Goal: Information Seeking & Learning: Check status

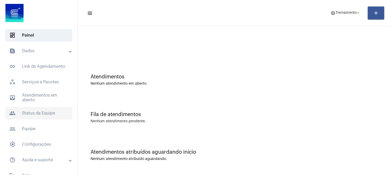
click at [41, 113] on span "people Status da Equipe" at bounding box center [38, 113] width 67 height 12
click at [46, 51] on mat-panel-title "text_snippet_outlined Dados" at bounding box center [39, 51] width 60 height 6
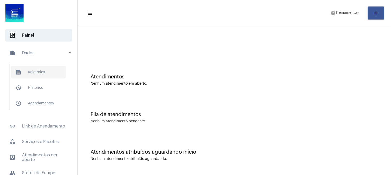
click at [39, 72] on span "text_snippet_outlined Relatórios" at bounding box center [38, 72] width 55 height 12
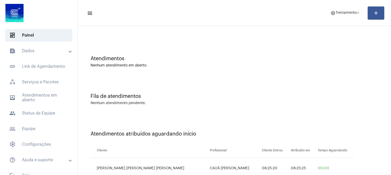
scroll to position [36, 0]
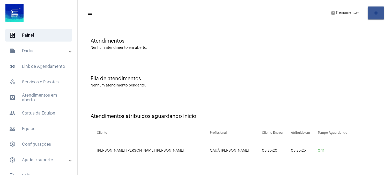
click at [332, 91] on div "Fila de atendimentos Nenhum atendimento pendente." at bounding box center [234, 79] width 308 height 38
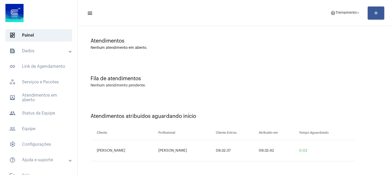
scroll to position [0, 0]
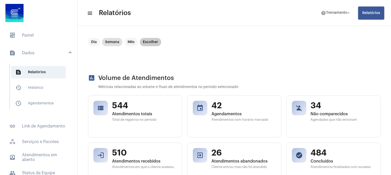
click at [151, 43] on mat-chip "Escolher" at bounding box center [150, 42] width 21 height 8
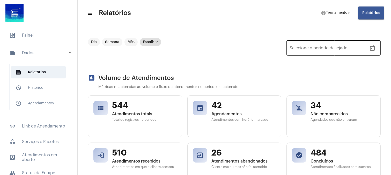
click at [297, 48] on input "Selecione o período desejado" at bounding box center [303, 49] width 27 height 5
click at [370, 48] on icon "Open calendar" at bounding box center [373, 48] width 6 height 6
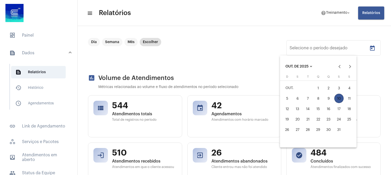
click at [326, 96] on div "9" at bounding box center [328, 97] width 9 height 9
type input "09/10/2025"
click at [329, 97] on div "9" at bounding box center [328, 97] width 9 height 9
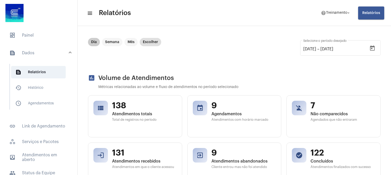
click at [91, 42] on mat-chip "Dia" at bounding box center [94, 42] width 12 height 8
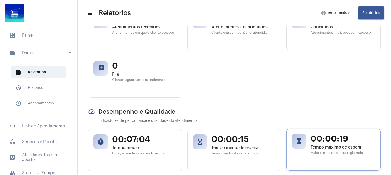
scroll to position [144, 0]
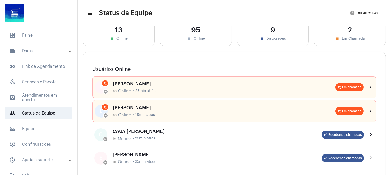
scroll to position [29, 0]
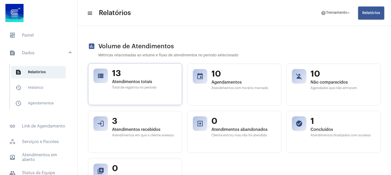
scroll to position [29, 0]
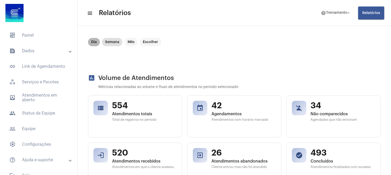
click at [92, 46] on mat-chip "Dia" at bounding box center [94, 42] width 12 height 8
click at [98, 42] on mat-chip "Dia" at bounding box center [94, 42] width 12 height 8
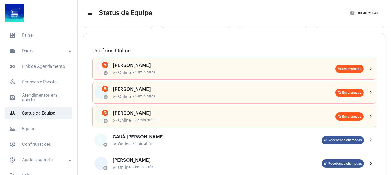
scroll to position [57, 0]
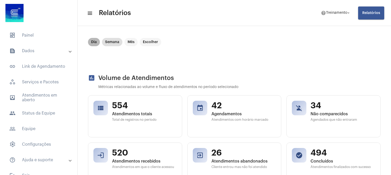
click at [90, 43] on mat-chip "Dia" at bounding box center [94, 42] width 12 height 8
click at [114, 42] on mat-chip "Semana" at bounding box center [112, 42] width 20 height 8
click at [93, 41] on mat-chip "Dia" at bounding box center [94, 42] width 12 height 8
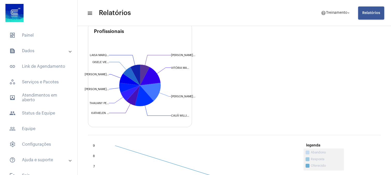
scroll to position [380, 0]
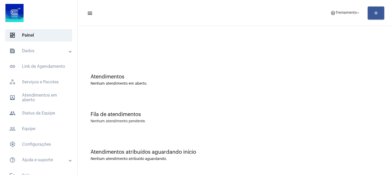
click at [99, 45] on div at bounding box center [235, 46] width 288 height 4
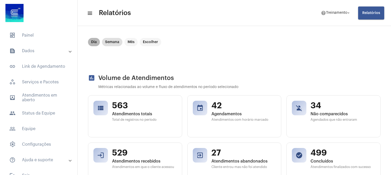
click at [93, 42] on mat-chip "Dia" at bounding box center [94, 42] width 12 height 8
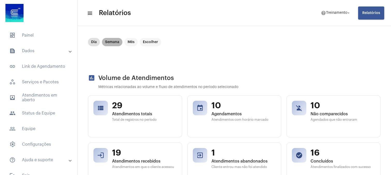
click at [107, 42] on mat-chip "Semana" at bounding box center [112, 42] width 20 height 8
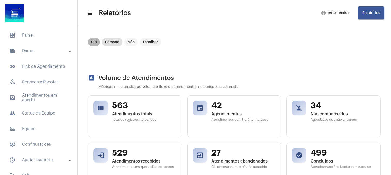
click at [93, 42] on mat-chip "Dia" at bounding box center [94, 42] width 12 height 8
click at [95, 40] on mat-chip "Dia" at bounding box center [94, 42] width 12 height 8
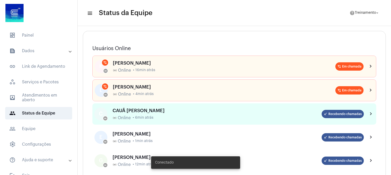
scroll to position [57, 0]
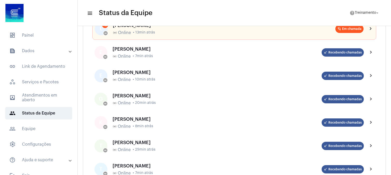
scroll to position [29, 0]
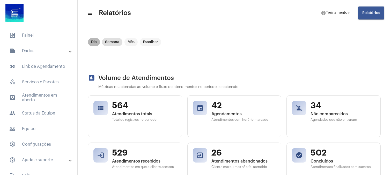
click at [95, 42] on mat-chip "Dia" at bounding box center [94, 42] width 12 height 8
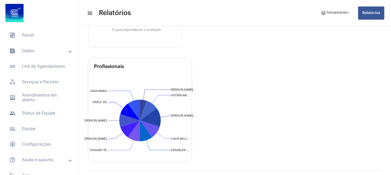
scroll to position [179, 0]
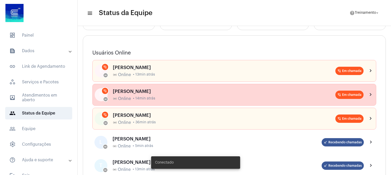
scroll to position [57, 0]
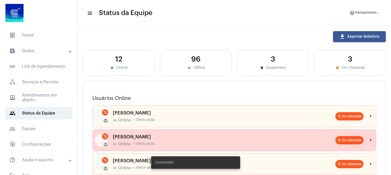
click at [148, 134] on div "[PERSON_NAME]" at bounding box center [224, 136] width 223 height 5
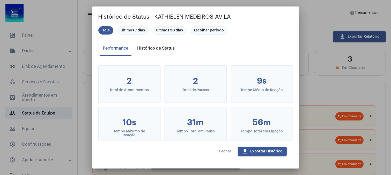
click at [148, 50] on div "Histórico de Status" at bounding box center [156, 48] width 38 height 5
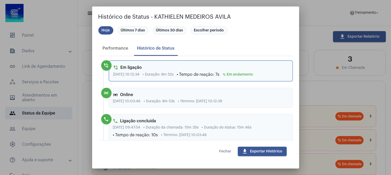
click at [228, 150] on span "Fechar" at bounding box center [226, 151] width 12 height 4
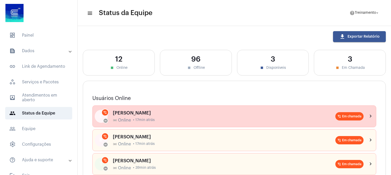
click at [127, 116] on div "ELLEN RIBEIRO VENTURELLA online_prediction Online • 17min atrás" at bounding box center [224, 116] width 223 height 12
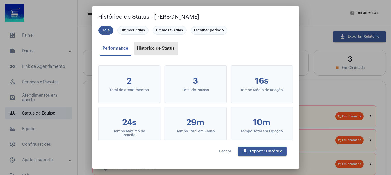
click at [155, 45] on div "Histórico de Status" at bounding box center [156, 48] width 44 height 12
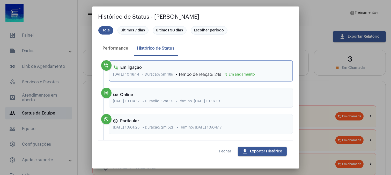
click at [225, 153] on button "Fechar" at bounding box center [225, 150] width 20 height 9
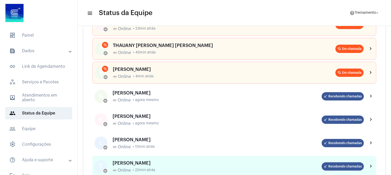
scroll to position [86, 0]
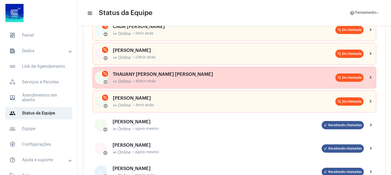
click at [144, 77] on div "THAUANY PEREIRA NUNES online_prediction Online • 45min atrás" at bounding box center [224, 77] width 223 height 12
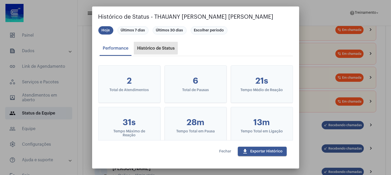
click at [148, 48] on div "Histórico de Status" at bounding box center [156, 48] width 38 height 5
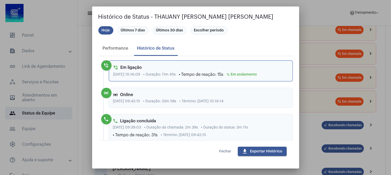
click at [226, 151] on span "Fechar" at bounding box center [226, 151] width 12 height 4
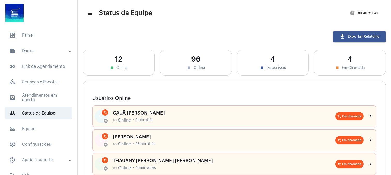
scroll to position [29, 0]
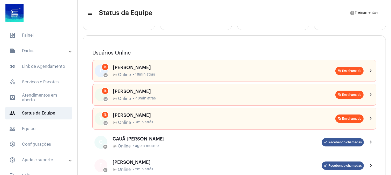
scroll to position [29, 0]
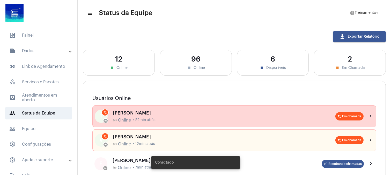
click at [135, 119] on span "• 52min atrás" at bounding box center [144, 120] width 23 height 4
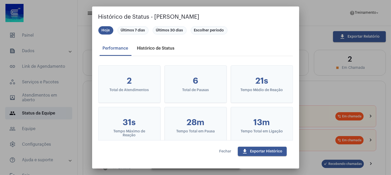
click at [151, 49] on div "Histórico de Status" at bounding box center [156, 48] width 38 height 5
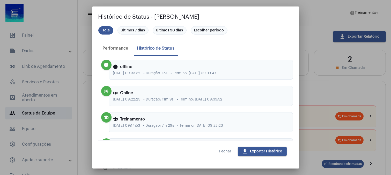
scroll to position [115, 0]
click at [229, 151] on span "Fechar" at bounding box center [226, 151] width 12 height 4
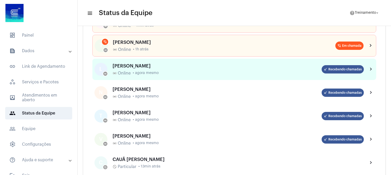
scroll to position [144, 0]
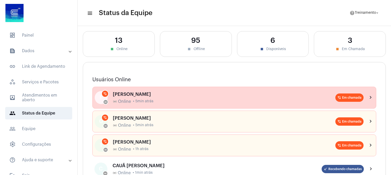
scroll to position [29, 0]
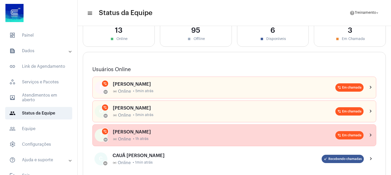
click at [151, 133] on div "[PERSON_NAME]" at bounding box center [224, 131] width 223 height 5
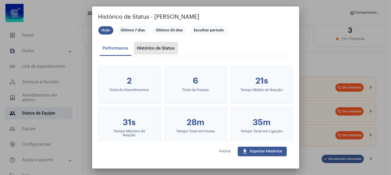
click at [156, 47] on div "Histórico de Status" at bounding box center [156, 48] width 38 height 5
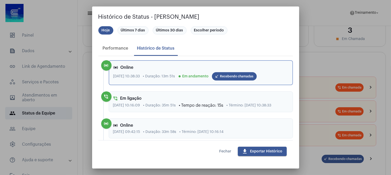
click at [221, 149] on span "Fechar" at bounding box center [226, 151] width 12 height 4
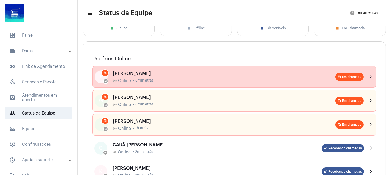
scroll to position [57, 0]
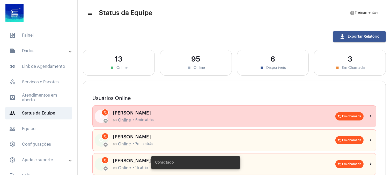
click at [166, 118] on div "online_prediction Online • 6min atrás" at bounding box center [224, 120] width 223 height 5
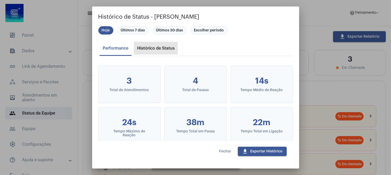
click at [149, 45] on div "Histórico de Status" at bounding box center [156, 48] width 44 height 12
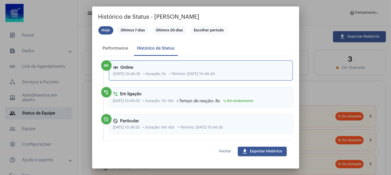
click at [225, 151] on span "Fechar" at bounding box center [226, 151] width 12 height 4
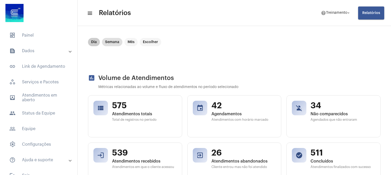
click at [95, 43] on mat-chip "Dia" at bounding box center [94, 42] width 12 height 8
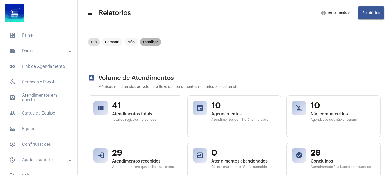
click at [148, 43] on mat-chip "Escolher" at bounding box center [150, 42] width 21 height 8
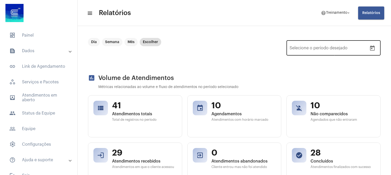
click at [370, 47] on icon "Open calendar" at bounding box center [372, 47] width 5 height 5
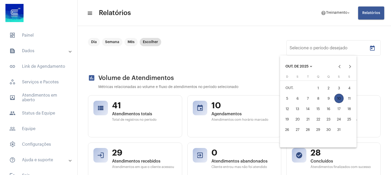
click at [204, 26] on div at bounding box center [195, 87] width 391 height 175
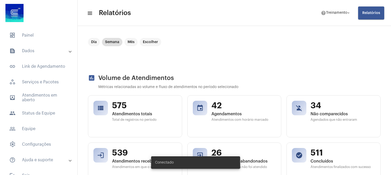
click at [34, 51] on mat-panel-title "text_snippet_outlined Dados" at bounding box center [39, 51] width 60 height 6
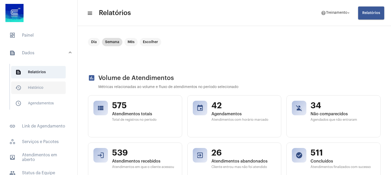
click at [36, 86] on span "history_outlined Histórico" at bounding box center [38, 87] width 55 height 12
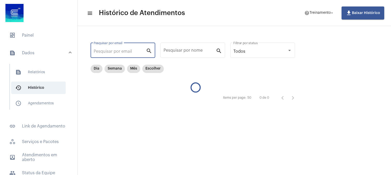
click at [144, 51] on input "Pesquisar por email" at bounding box center [120, 51] width 52 height 5
click at [179, 50] on input "Pesquisar por nome" at bounding box center [190, 51] width 52 height 5
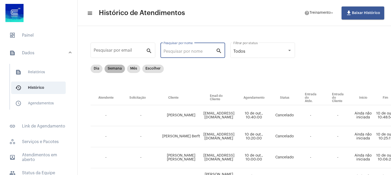
click at [117, 69] on mat-chip "Semana" at bounding box center [115, 68] width 20 height 8
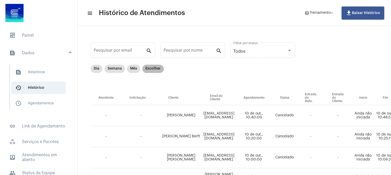
click at [154, 69] on mat-chip "Escolher" at bounding box center [152, 68] width 21 height 8
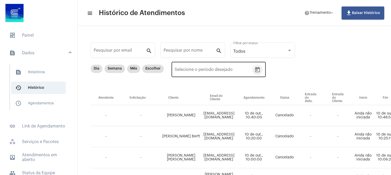
click at [258, 71] on icon "Open calendar" at bounding box center [257, 69] width 5 height 5
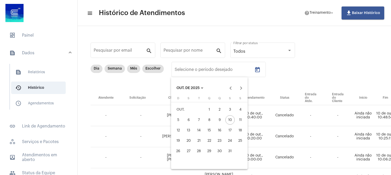
click at [218, 119] on div "9" at bounding box center [219, 119] width 9 height 9
type input "09/10/2025"
click at [219, 118] on div "9" at bounding box center [219, 119] width 9 height 9
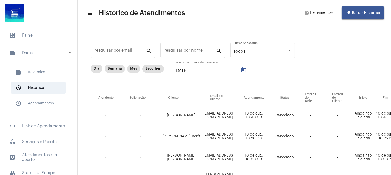
type input "09/10/2025"
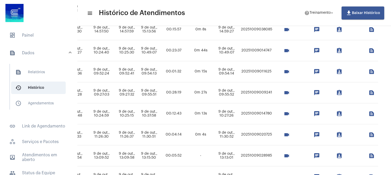
scroll to position [316, 295]
click at [320, 112] on mat-icon "chat" at bounding box center [317, 113] width 6 height 6
click at [343, 114] on mat-icon "assignment_ind" at bounding box center [339, 113] width 6 height 6
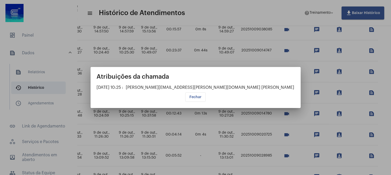
click at [195, 96] on span "Fechar" at bounding box center [196, 97] width 12 height 4
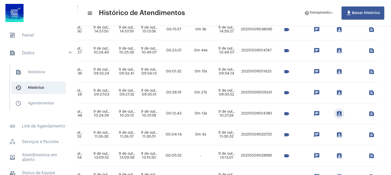
click at [290, 132] on mat-icon "videocam" at bounding box center [287, 134] width 6 height 6
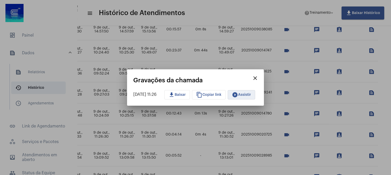
click at [248, 94] on span "play_circle_filled Assistir" at bounding box center [241, 95] width 19 height 4
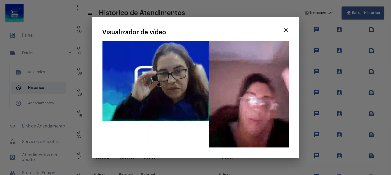
click at [285, 27] on mat-icon "close" at bounding box center [286, 30] width 6 height 6
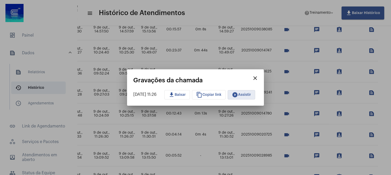
click at [258, 75] on mat-icon "close" at bounding box center [255, 78] width 6 height 6
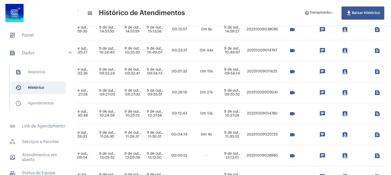
scroll to position [316, 277]
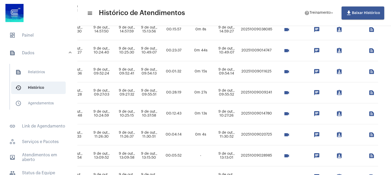
drag, startPoint x: 117, startPoint y: 110, endPoint x: 351, endPoint y: 116, distance: 234.4
click at [351, 116] on tr "TRAYCE SILVA DE OLIVEIRA ligacao_de_agua_e_ou_esgoto Jeniffer Corpes Jenifferco…" at bounding box center [102, 113] width 554 height 21
click at [290, 113] on mat-icon "videocam" at bounding box center [287, 113] width 6 height 6
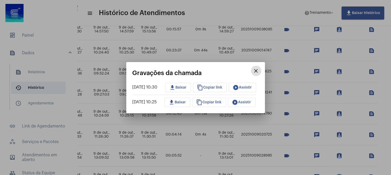
click at [253, 83] on button "play_circle_filled Assistir" at bounding box center [242, 87] width 27 height 9
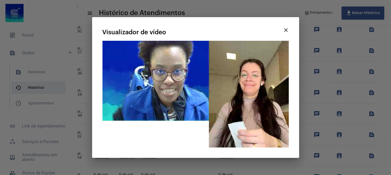
click at [286, 30] on mat-icon "close" at bounding box center [286, 30] width 6 height 6
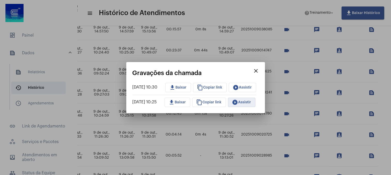
click at [249, 103] on span "play_circle_filled Assistir" at bounding box center [241, 102] width 19 height 4
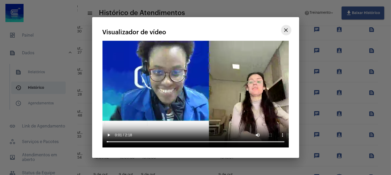
click at [287, 28] on mat-icon "close" at bounding box center [286, 30] width 6 height 6
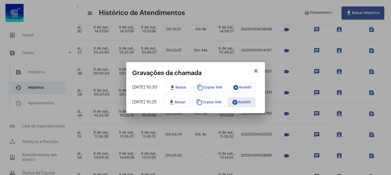
click at [259, 68] on mat-icon "close" at bounding box center [256, 71] width 6 height 6
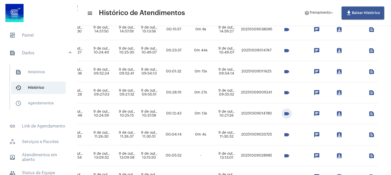
scroll to position [316, 292]
click at [290, 113] on mat-icon "videocam" at bounding box center [287, 113] width 6 height 6
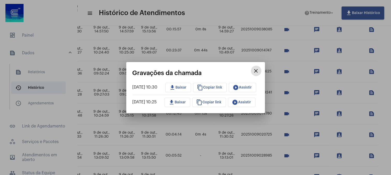
click at [251, 86] on span "play_circle_filled Assistir" at bounding box center [242, 87] width 19 height 4
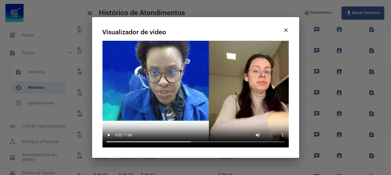
click at [286, 30] on mat-icon "close" at bounding box center [286, 30] width 6 height 6
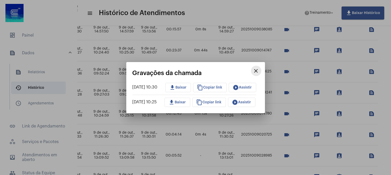
click at [259, 69] on mat-icon "close" at bounding box center [256, 71] width 6 height 6
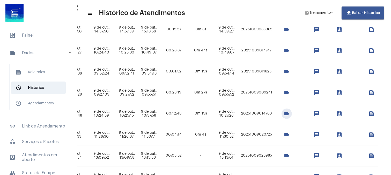
click at [274, 104] on td "20251009014780" at bounding box center [257, 113] width 34 height 21
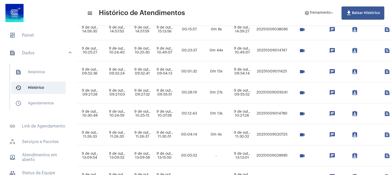
scroll to position [316, 271]
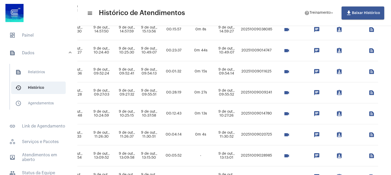
click at [290, 157] on mat-icon "videocam" at bounding box center [287, 155] width 6 height 6
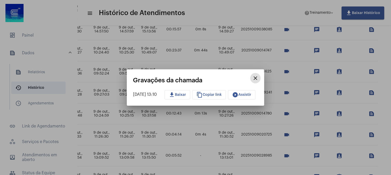
click at [248, 96] on span "play_circle_filled Assistir" at bounding box center [241, 95] width 19 height 4
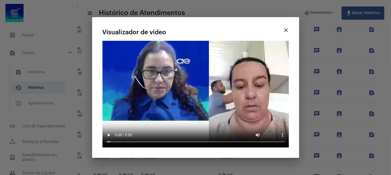
click at [284, 33] on mat-icon "close" at bounding box center [286, 30] width 6 height 6
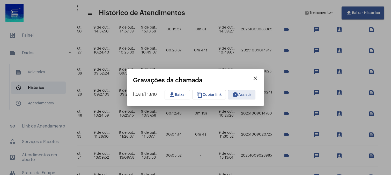
click at [259, 76] on mat-icon "close" at bounding box center [256, 78] width 6 height 6
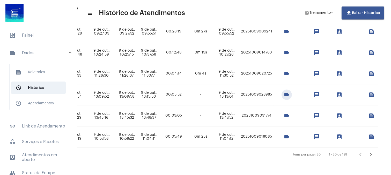
scroll to position [382, 326]
click at [367, 151] on icon "Próxima página" at bounding box center [370, 154] width 7 height 7
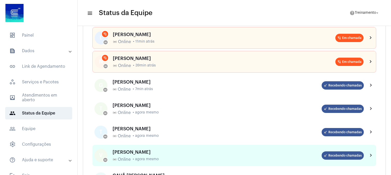
scroll to position [57, 0]
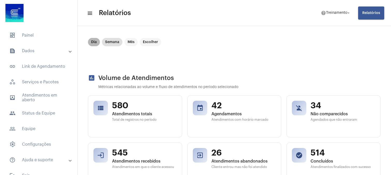
click at [95, 42] on mat-chip "Dia" at bounding box center [94, 42] width 12 height 8
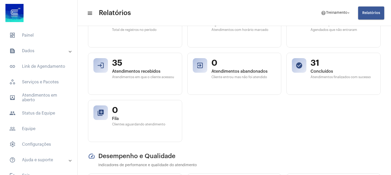
scroll to position [86, 0]
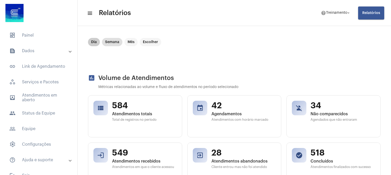
click at [93, 41] on mat-chip "Dia" at bounding box center [94, 42] width 12 height 8
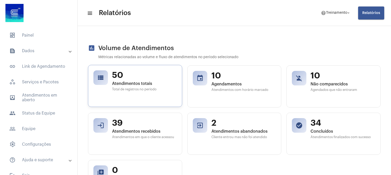
scroll to position [86, 0]
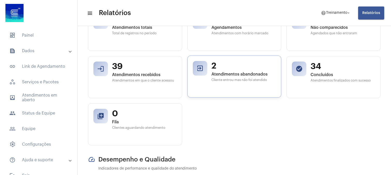
click at [234, 74] on span "Atendimentos abandonados" at bounding box center [244, 74] width 65 height 5
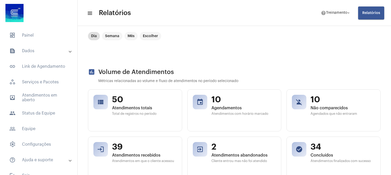
scroll to position [0, 0]
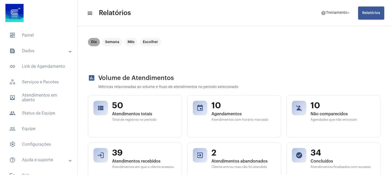
click at [91, 40] on mat-chip "Dia" at bounding box center [94, 42] width 12 height 8
click at [109, 42] on mat-chip "Semana" at bounding box center [112, 42] width 20 height 8
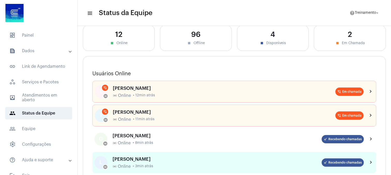
scroll to position [57, 0]
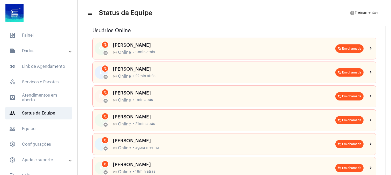
scroll to position [57, 0]
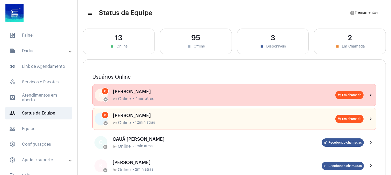
scroll to position [57, 0]
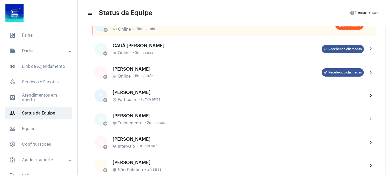
scroll to position [115, 0]
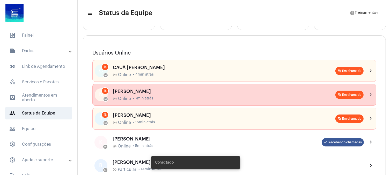
scroll to position [86, 0]
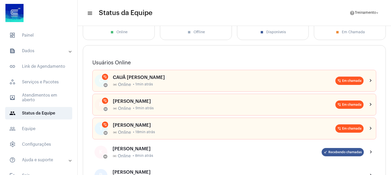
scroll to position [29, 0]
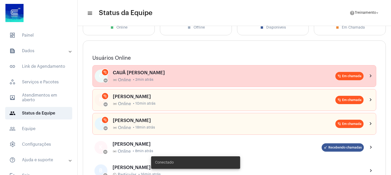
scroll to position [57, 0]
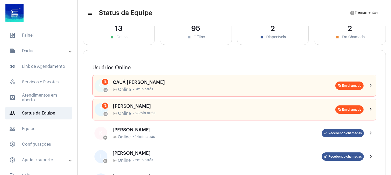
scroll to position [29, 0]
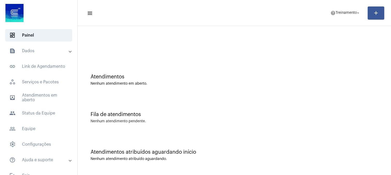
click at [291, 63] on div "Atendimentos Nenhum atendimento em aberto." at bounding box center [234, 77] width 308 height 38
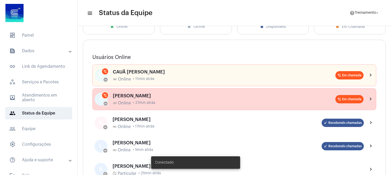
scroll to position [86, 0]
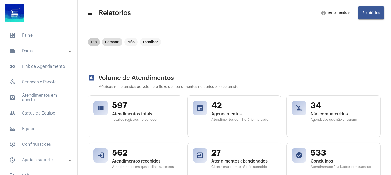
click at [96, 40] on mat-chip "Dia" at bounding box center [94, 42] width 12 height 8
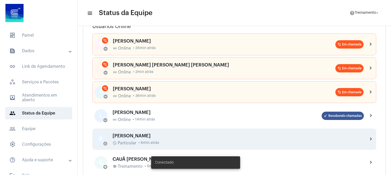
scroll to position [86, 0]
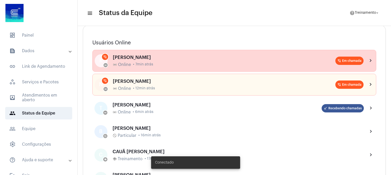
scroll to position [86, 0]
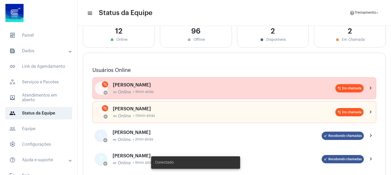
scroll to position [86, 0]
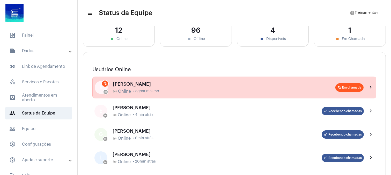
scroll to position [57, 0]
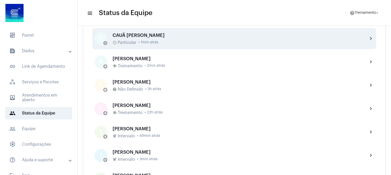
scroll to position [201, 0]
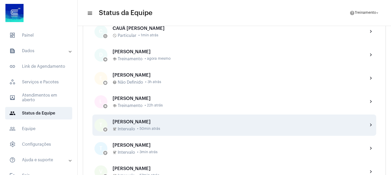
click at [147, 125] on div "THAUANY PEREIRA NUNES coffee Intervalo • 50min atrás" at bounding box center [238, 125] width 251 height 12
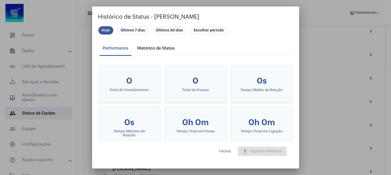
click at [149, 47] on div "Histórico de Status" at bounding box center [156, 48] width 38 height 5
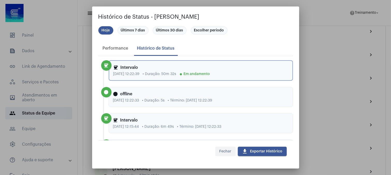
click at [224, 152] on span "Fechar" at bounding box center [226, 151] width 12 height 4
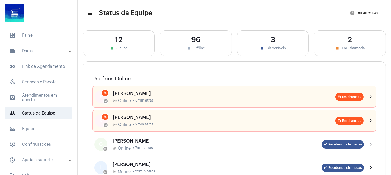
scroll to position [0, 0]
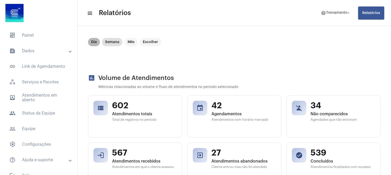
click at [91, 42] on mat-chip "Dia" at bounding box center [94, 42] width 12 height 8
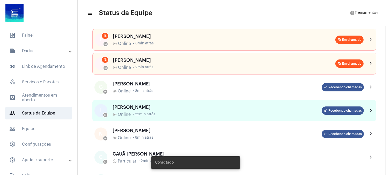
scroll to position [86, 0]
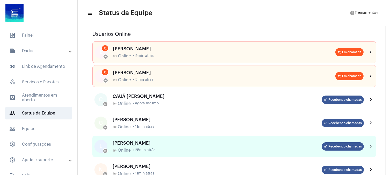
scroll to position [57, 0]
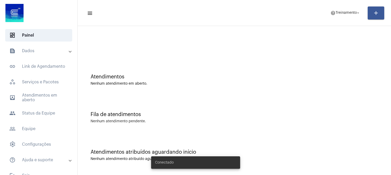
click at [254, 90] on div "Atendimentos Nenhum atendimento em aberto." at bounding box center [234, 77] width 308 height 38
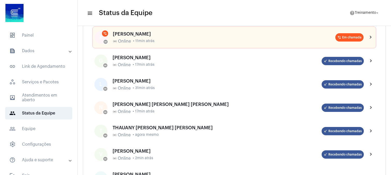
scroll to position [144, 0]
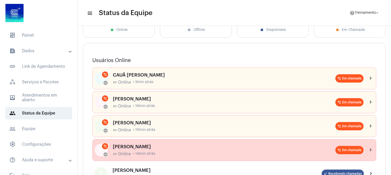
scroll to position [29, 0]
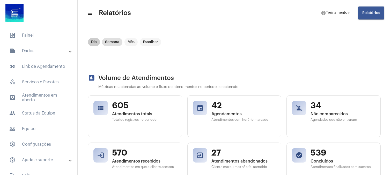
click at [91, 42] on mat-chip "Dia" at bounding box center [94, 42] width 12 height 8
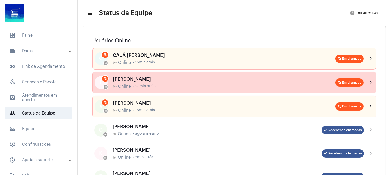
scroll to position [86, 0]
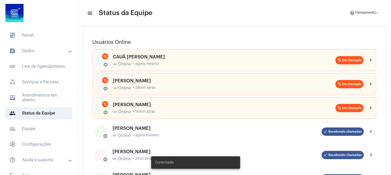
scroll to position [57, 0]
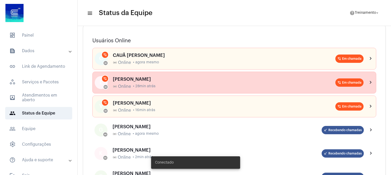
click at [164, 81] on div "[PERSON_NAME]" at bounding box center [224, 78] width 223 height 5
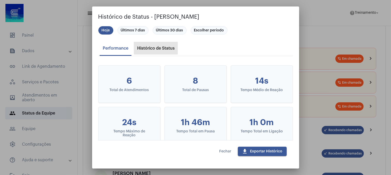
click at [166, 47] on div "Histórico de Status" at bounding box center [156, 48] width 38 height 5
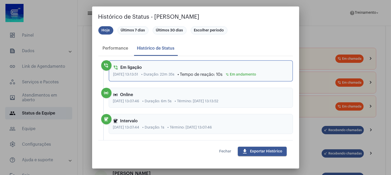
click at [222, 151] on span "Fechar" at bounding box center [226, 151] width 12 height 4
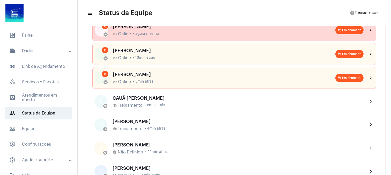
scroll to position [144, 0]
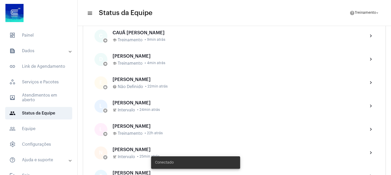
scroll to position [201, 0]
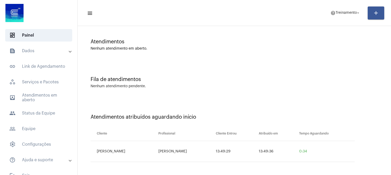
scroll to position [36, 0]
